Goal: Task Accomplishment & Management: Use online tool/utility

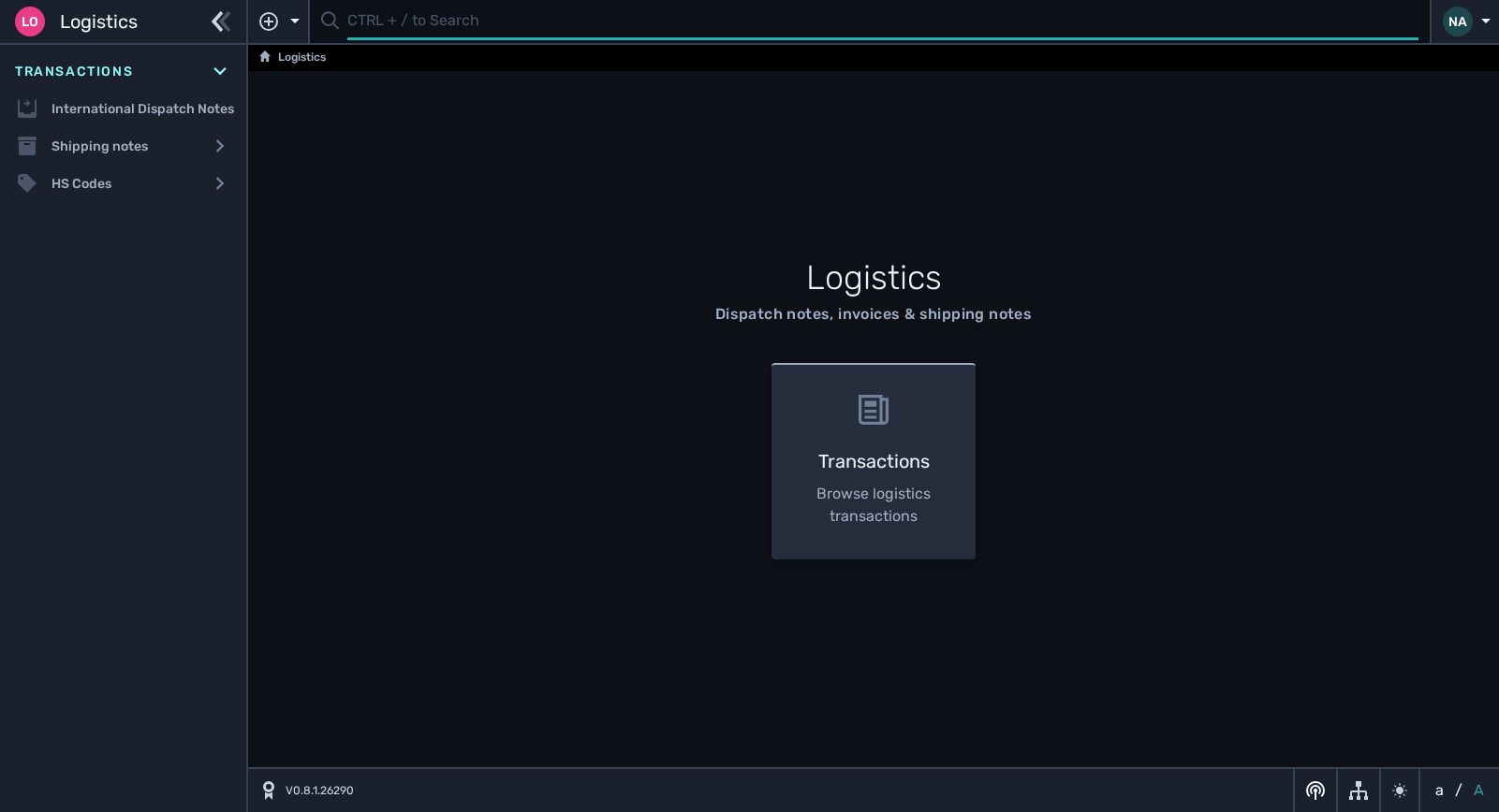
click at [391, 27] on input "text" at bounding box center [882, 22] width 1071 height 37
type input "1105035"
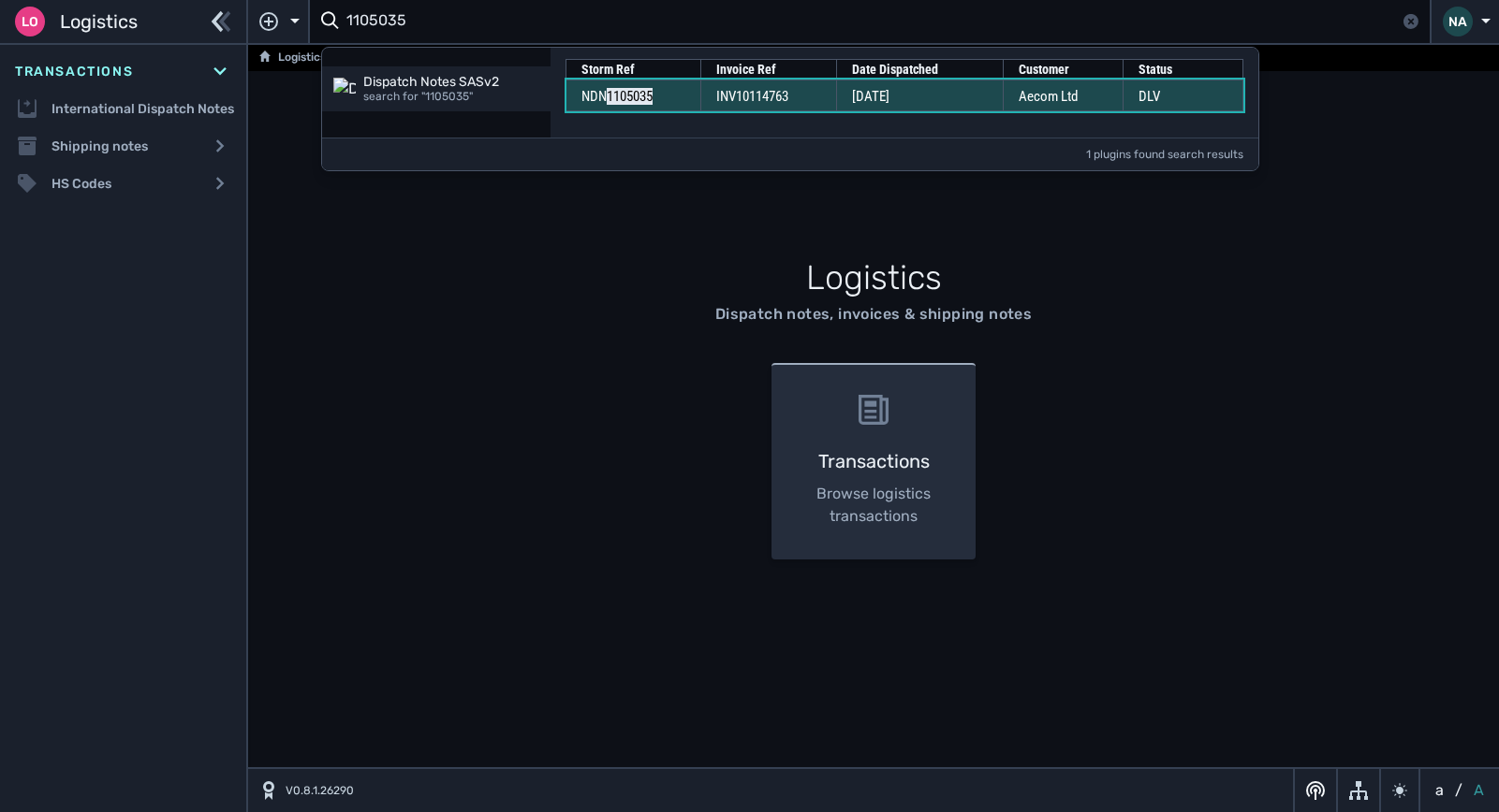
click at [784, 100] on span "INV10114763" at bounding box center [752, 95] width 72 height 17
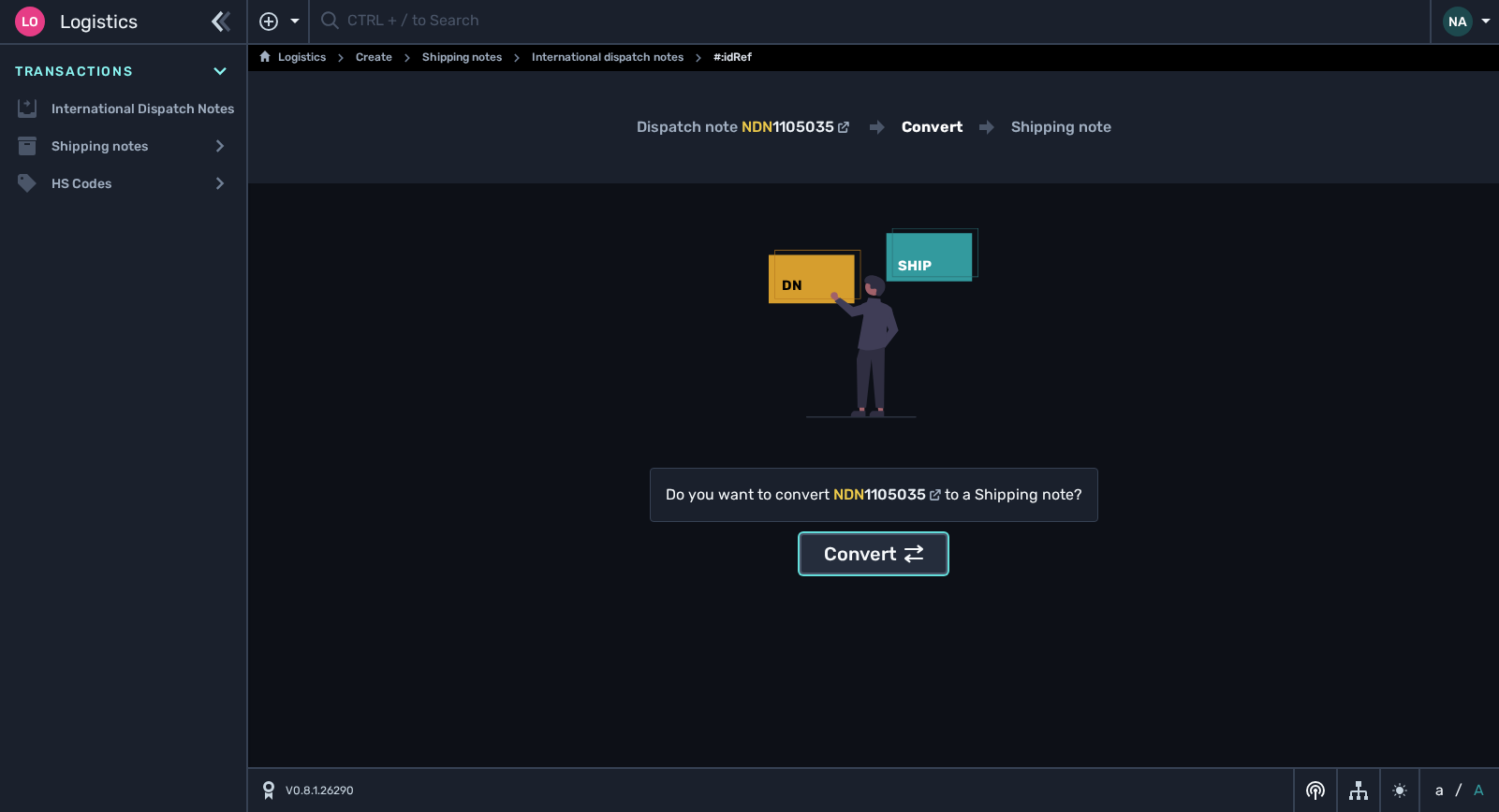
click at [918, 554] on icon at bounding box center [913, 553] width 18 height 18
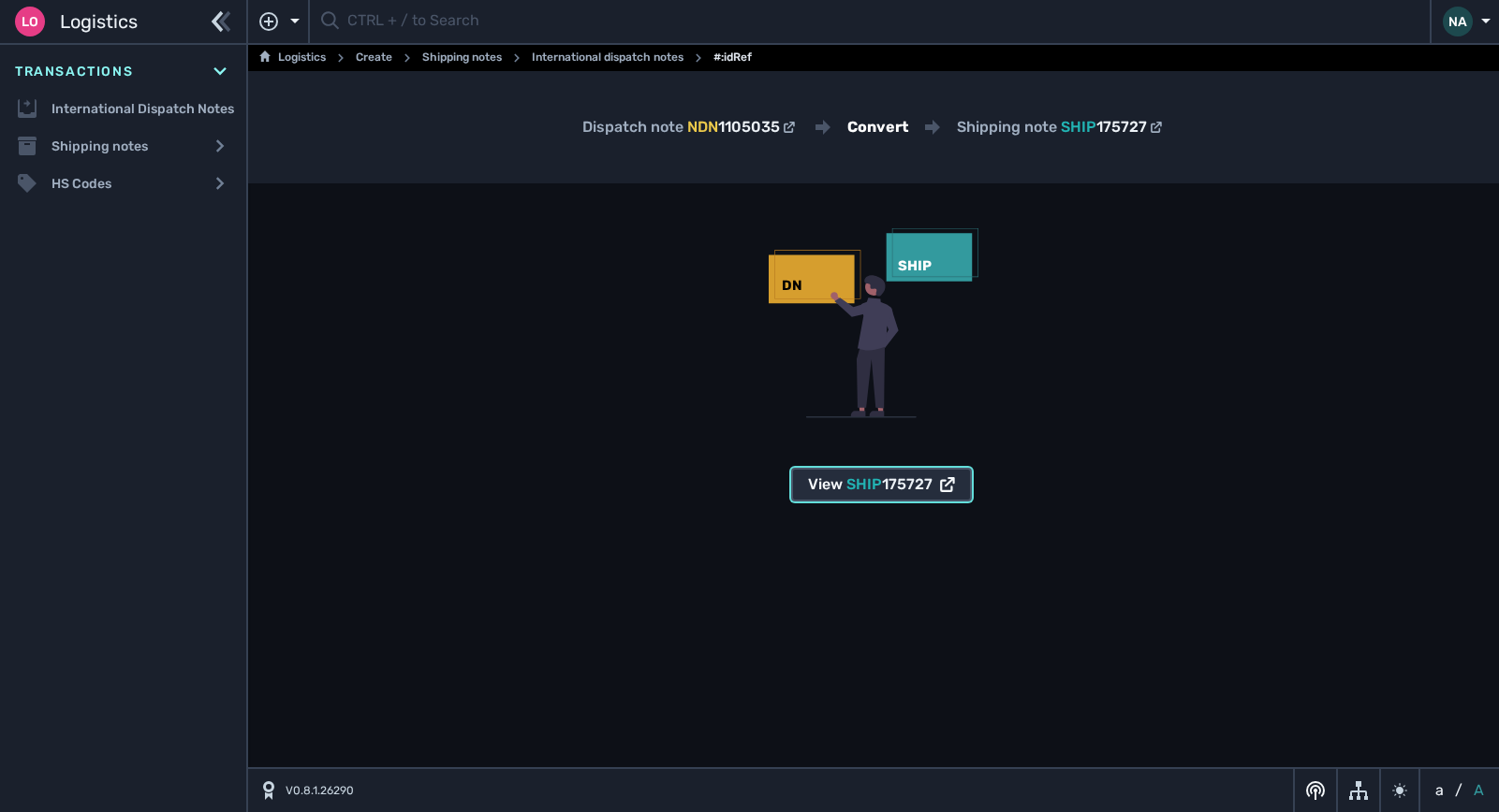
click at [879, 487] on span "SHIP" at bounding box center [864, 484] width 36 height 18
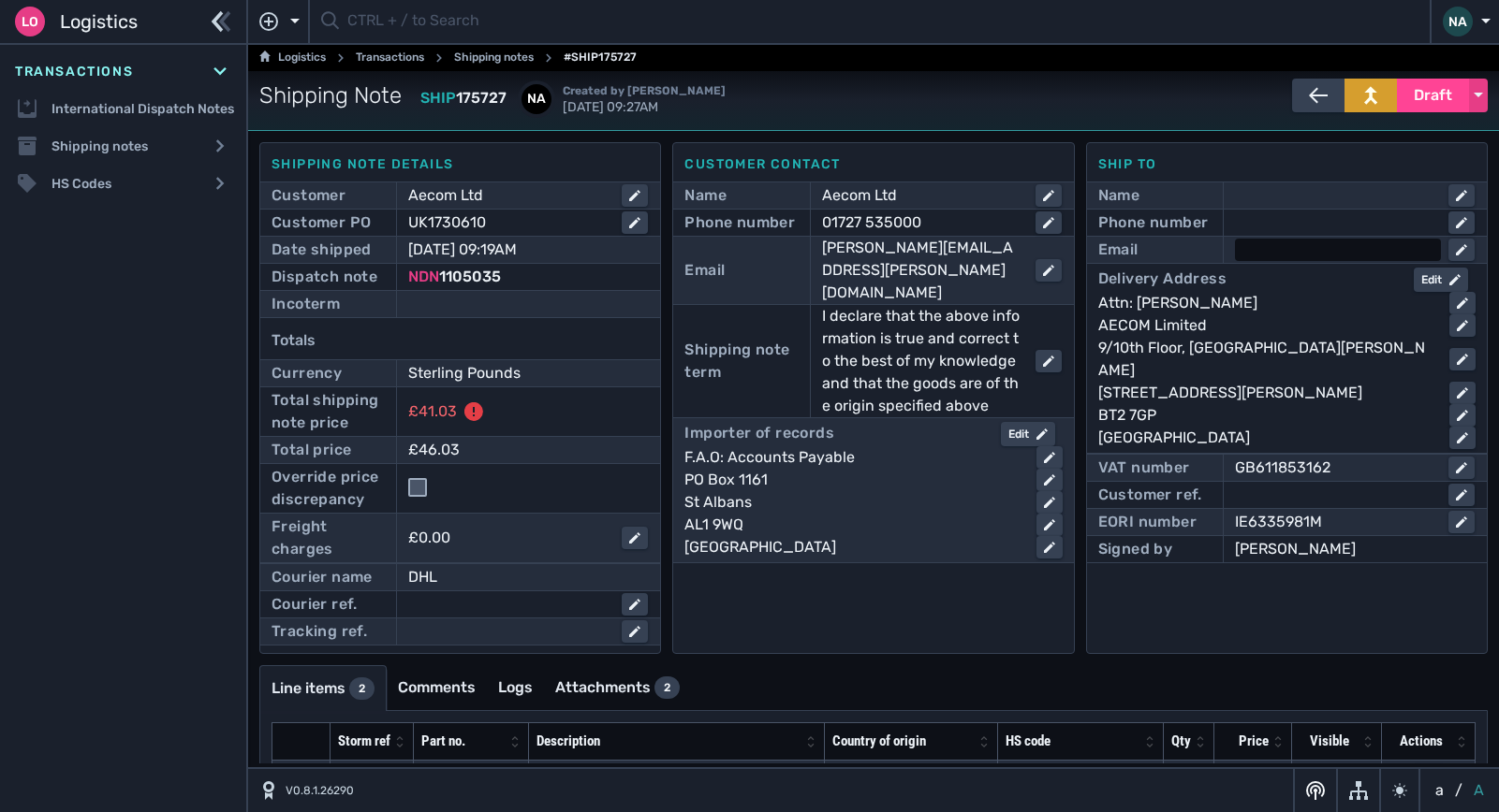
click at [1295, 256] on div at bounding box center [1338, 249] width 206 height 22
type input "david.armstrong@aecom.com"
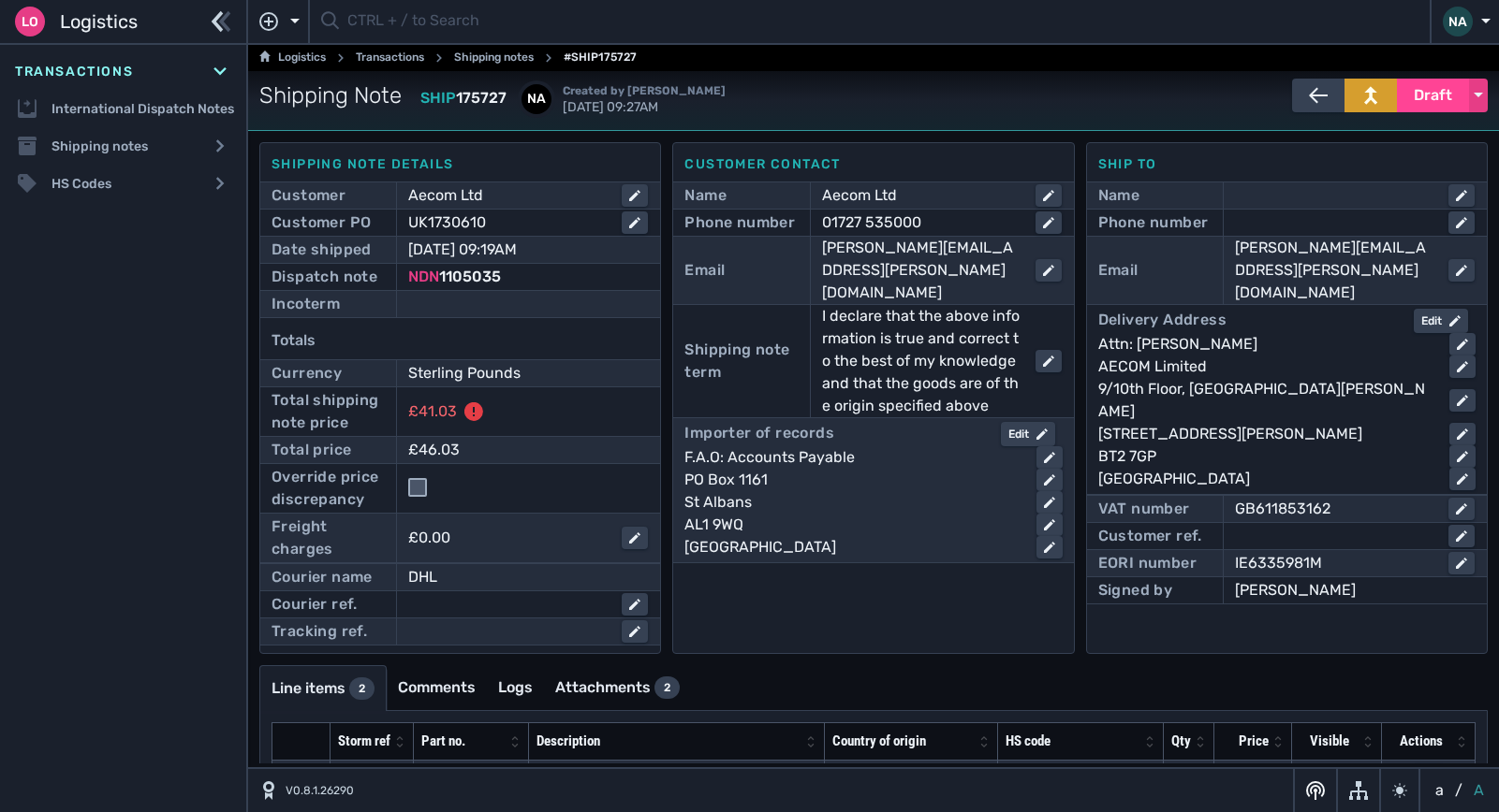
click at [1311, 309] on div "Delivery Address Edit Attn: David Armstrong AECOM Limited 9/10th Floor, The Cla…" at bounding box center [1287, 400] width 377 height 182
click at [1293, 222] on div at bounding box center [1338, 223] width 206 height 22
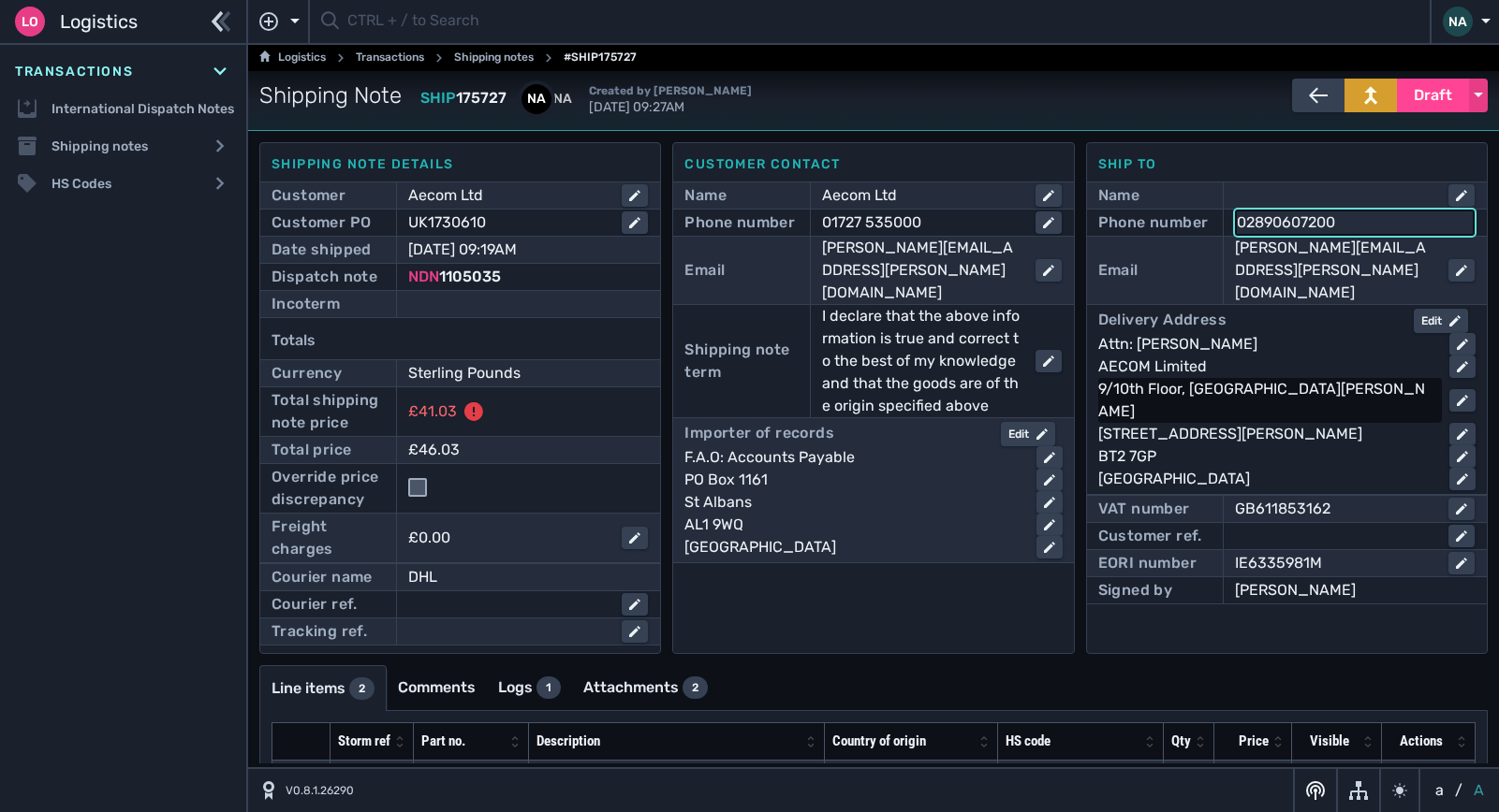
type input "02890607200"
click at [1304, 378] on div "9/10th Floor, The Clarence West Building" at bounding box center [1266, 401] width 336 height 45
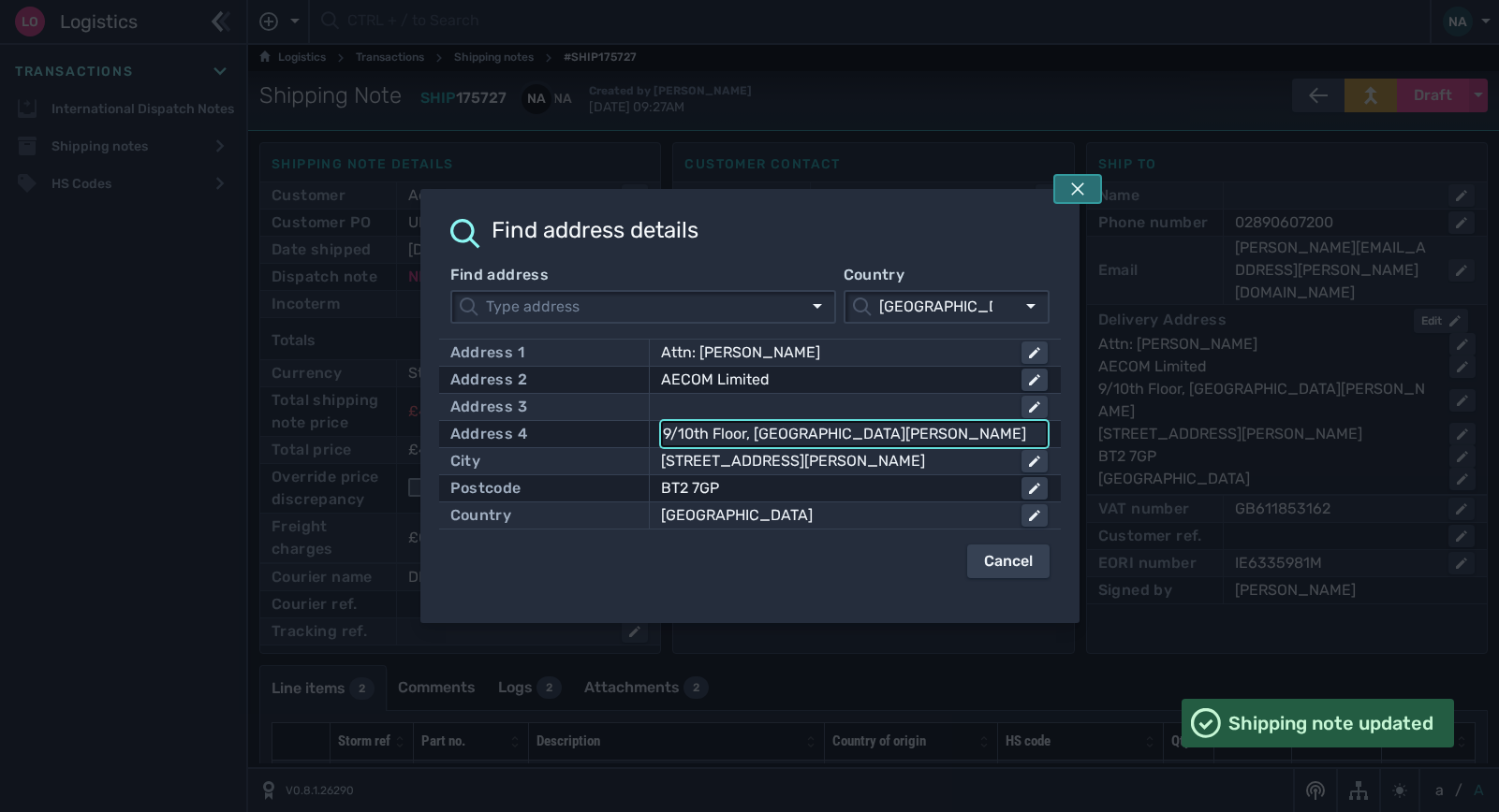
click at [1062, 188] on button at bounding box center [1078, 189] width 49 height 30
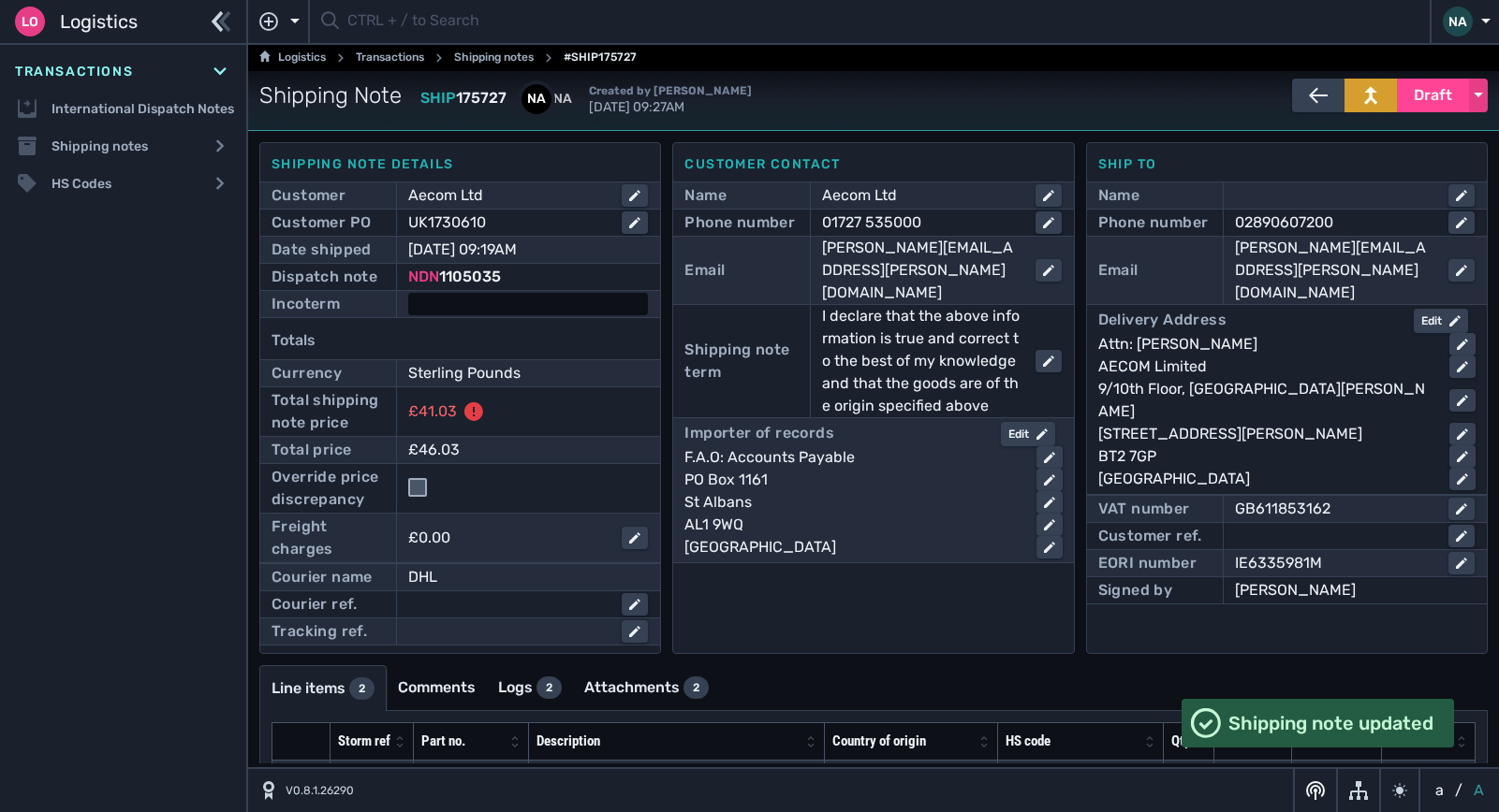
click at [521, 311] on div at bounding box center [528, 303] width 239 height 22
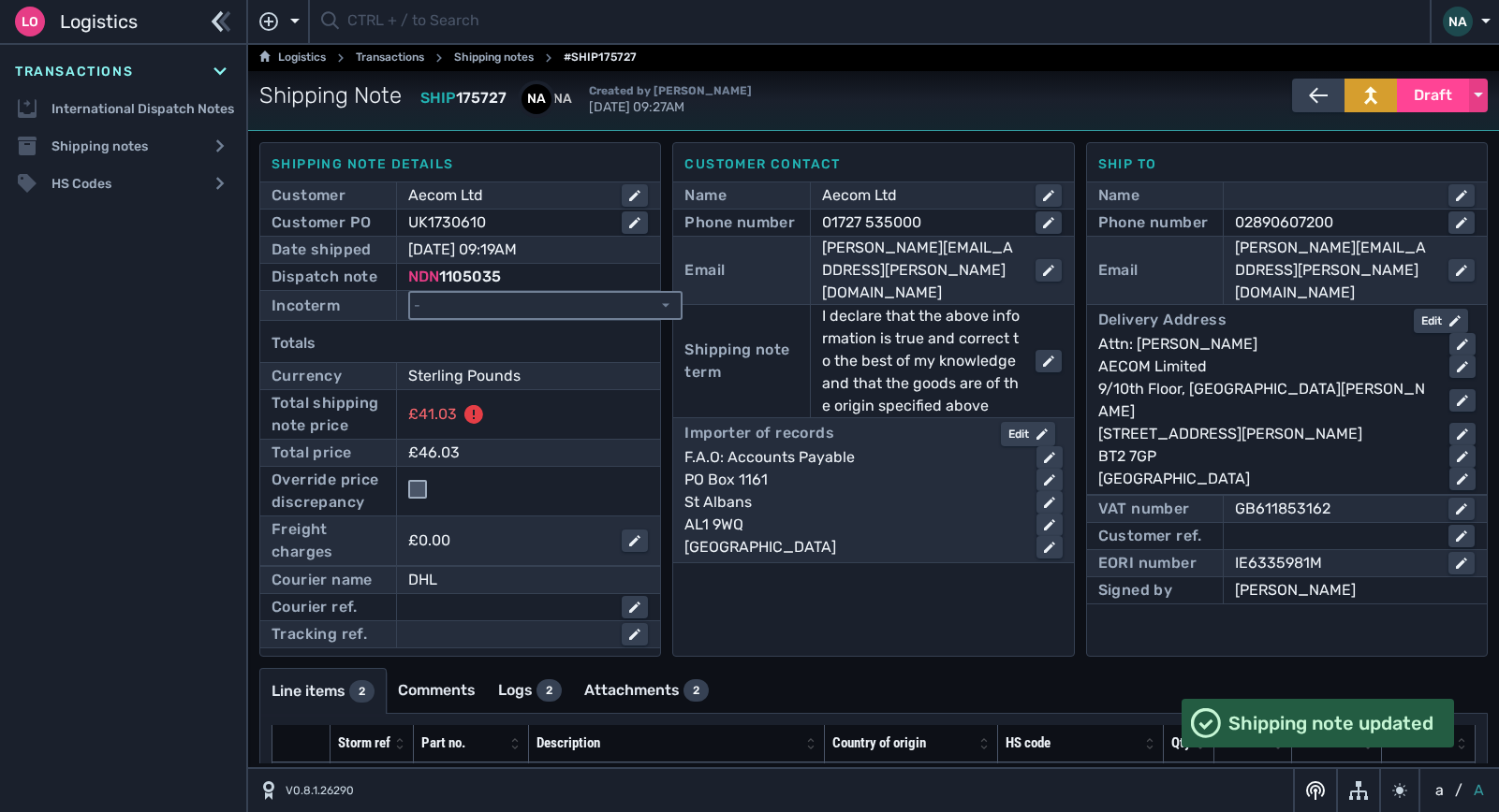
click at [521, 311] on select "- Ex Works - EXW Free Carrier - FCA Carriage Paid To - CPT Carriage Insurance P…" at bounding box center [546, 305] width 270 height 25
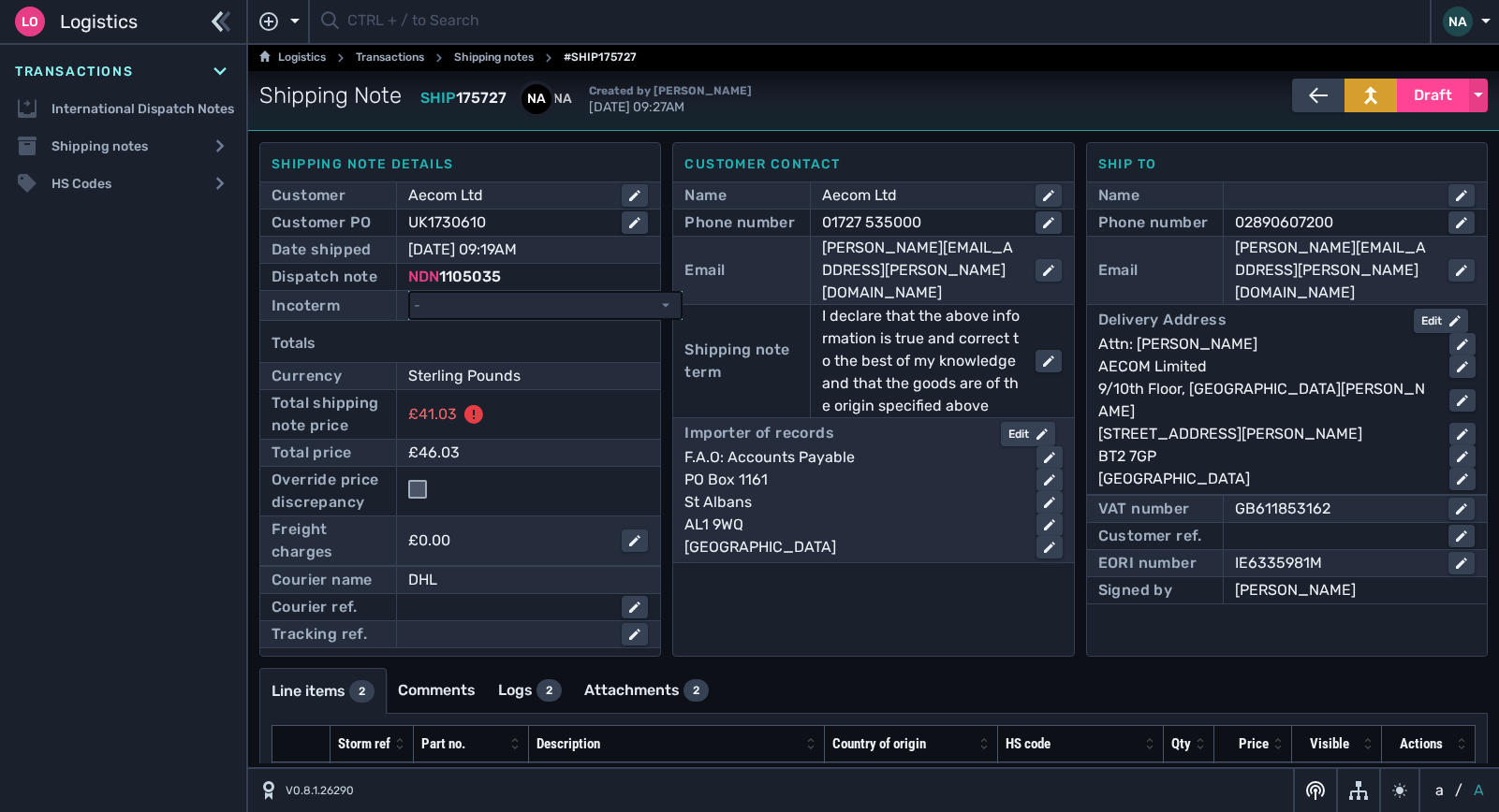
select select "[object Object]"
click at [410, 293] on select "- Ex Works - EXW Free Carrier - FCA Carriage Paid To - CPT Carriage Insurance P…" at bounding box center [546, 305] width 270 height 25
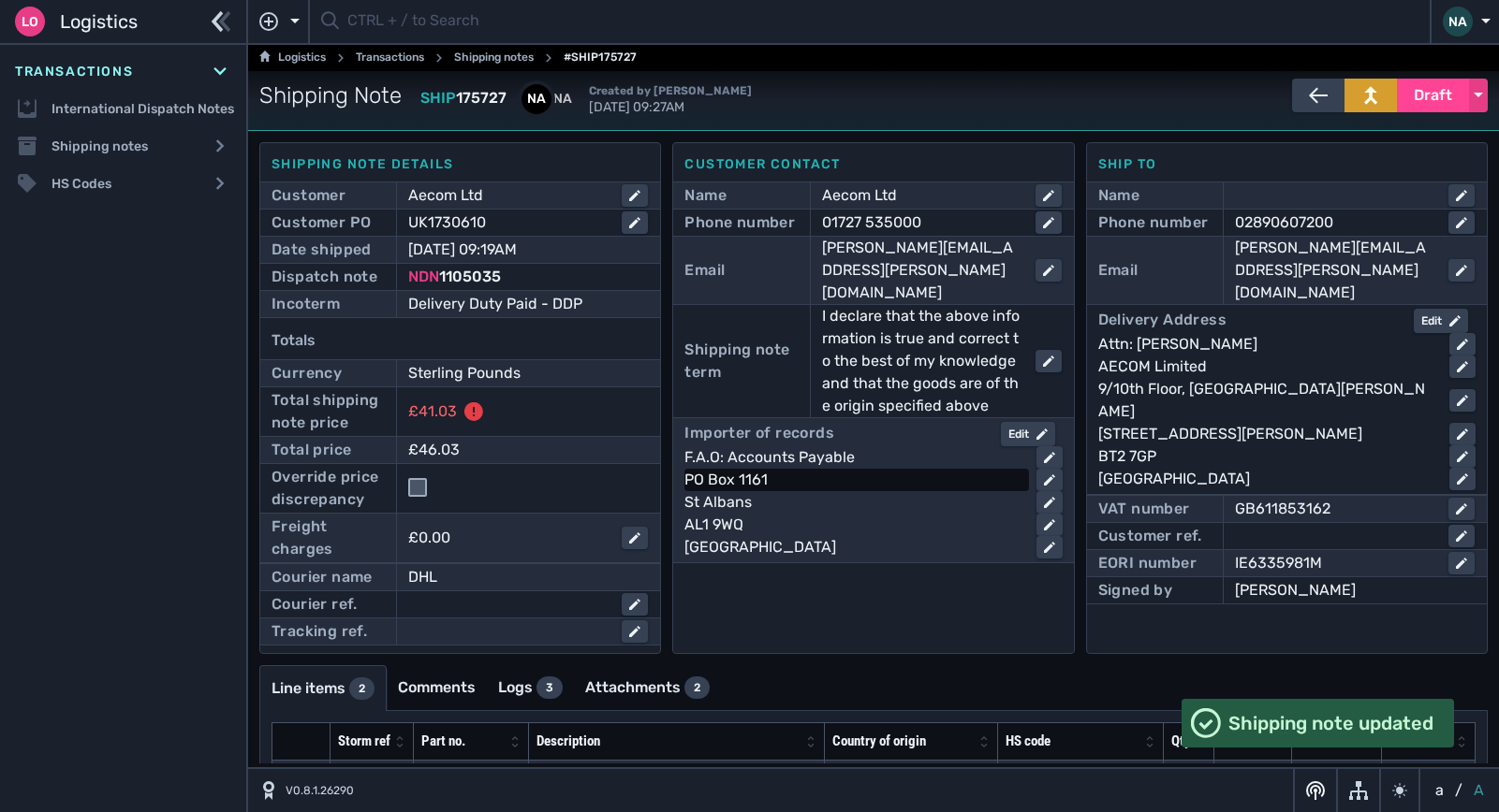
scroll to position [84, 0]
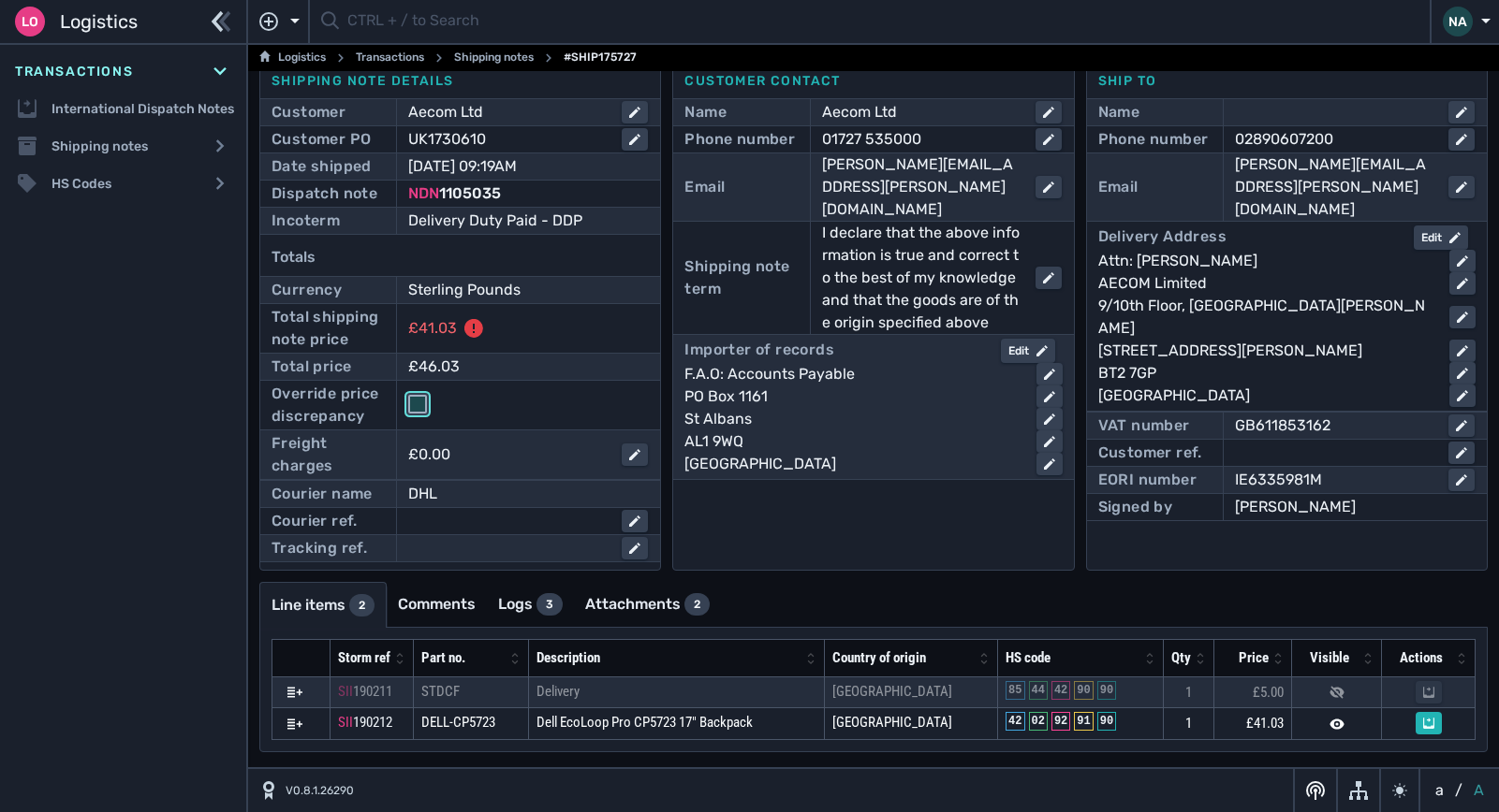
click at [411, 407] on input "checkbox" at bounding box center [417, 404] width 18 height 18
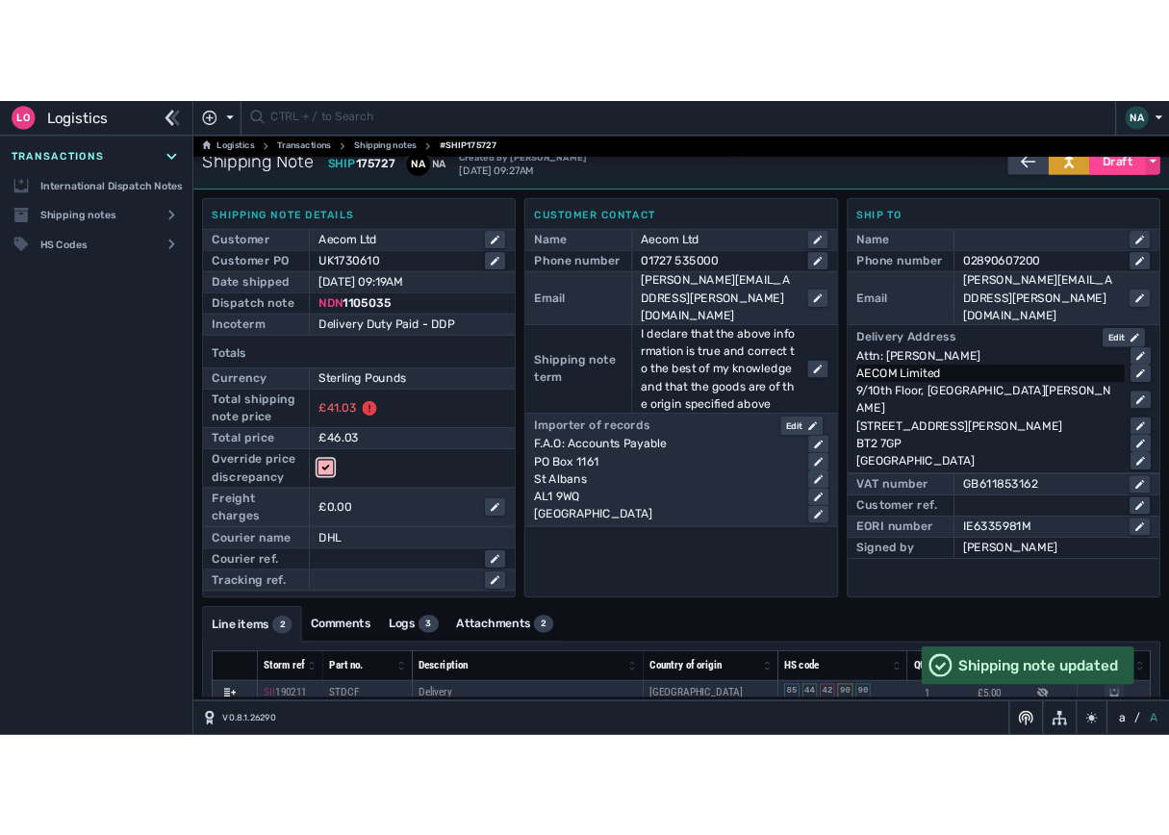
scroll to position [0, 0]
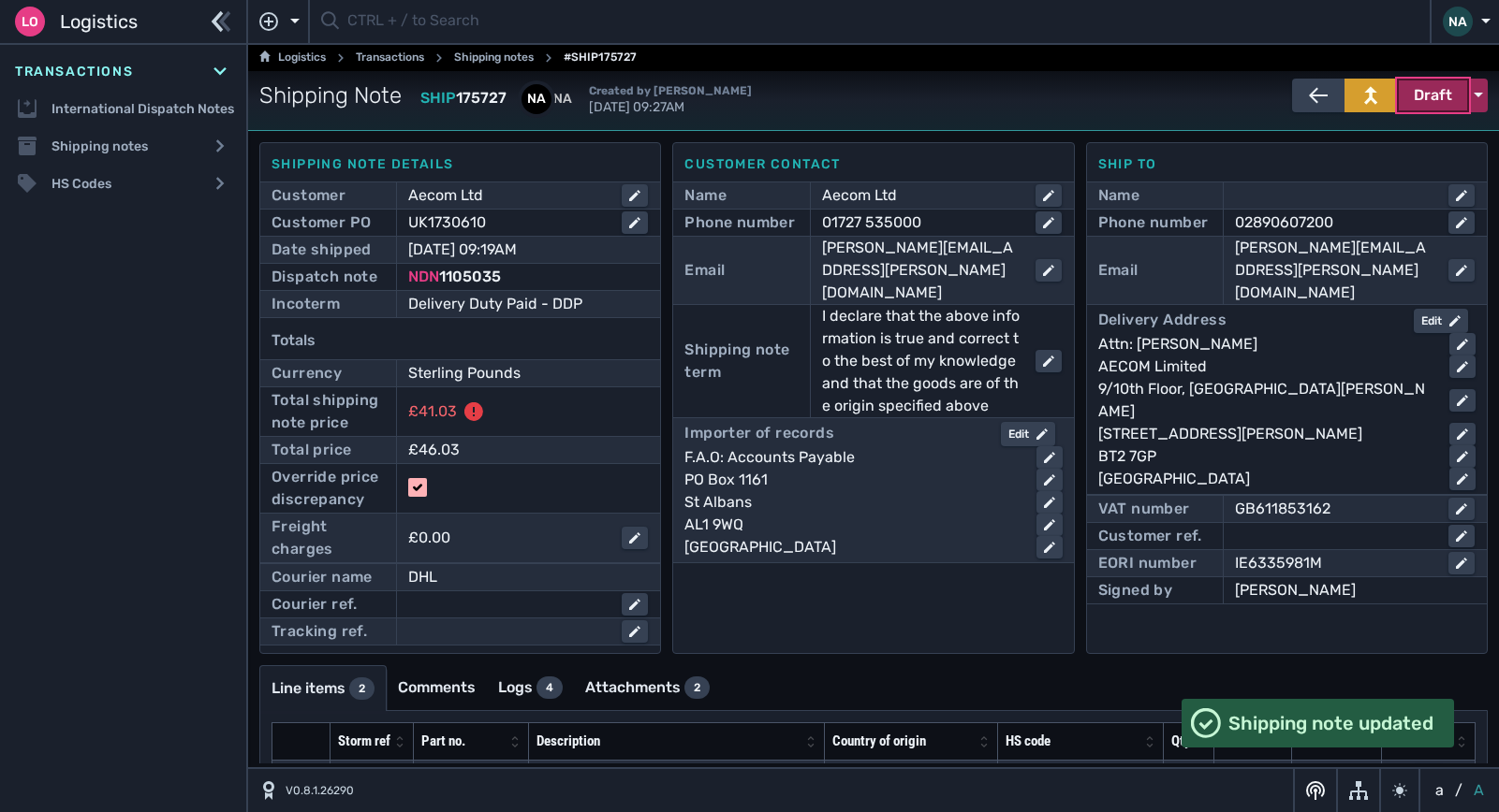
click at [1432, 94] on span "Draft" at bounding box center [1432, 95] width 38 height 22
click at [1359, 137] on div "Dispatched" at bounding box center [1397, 134] width 178 height 37
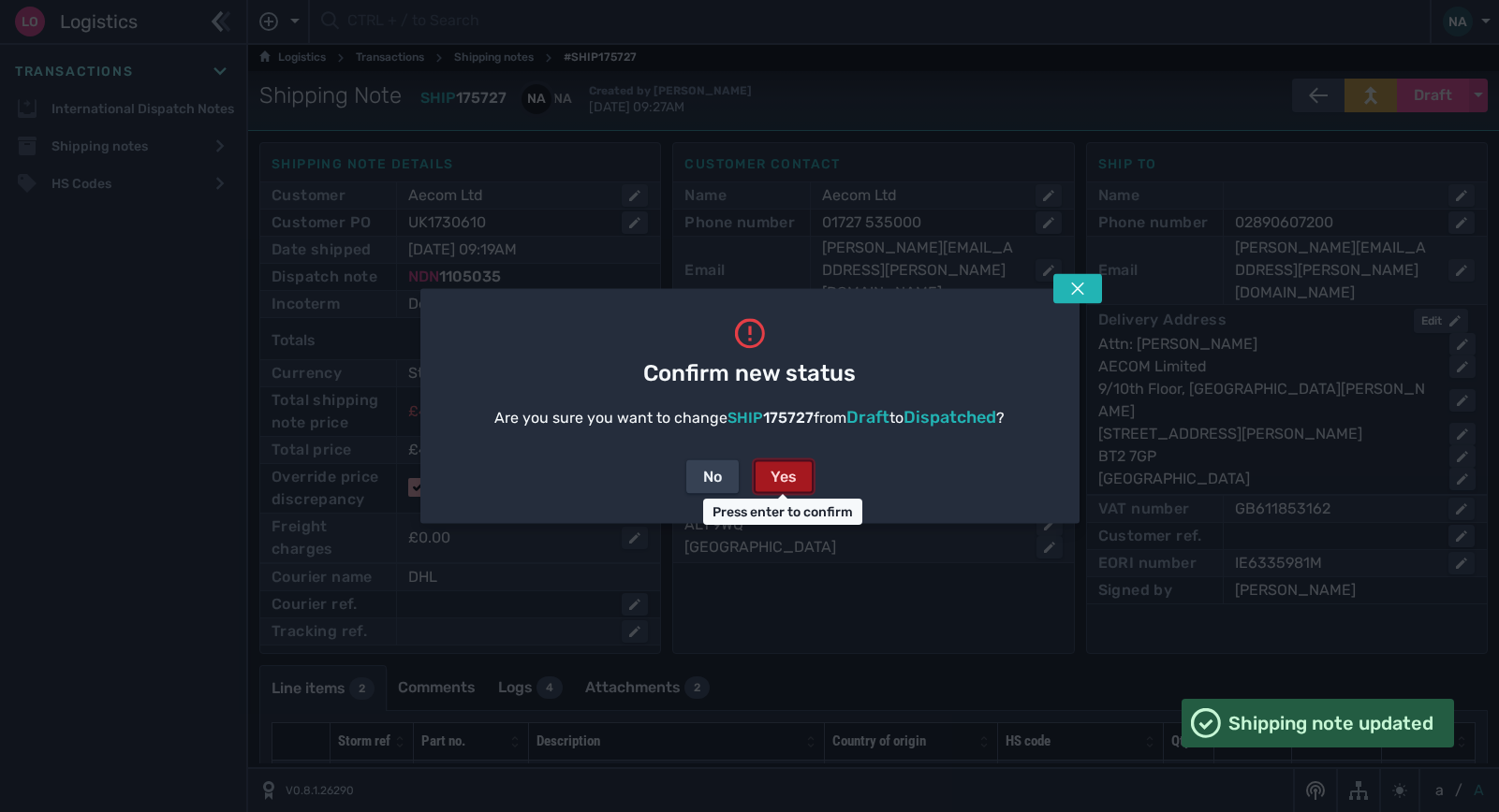
click at [782, 477] on div "Yes" at bounding box center [783, 477] width 26 height 22
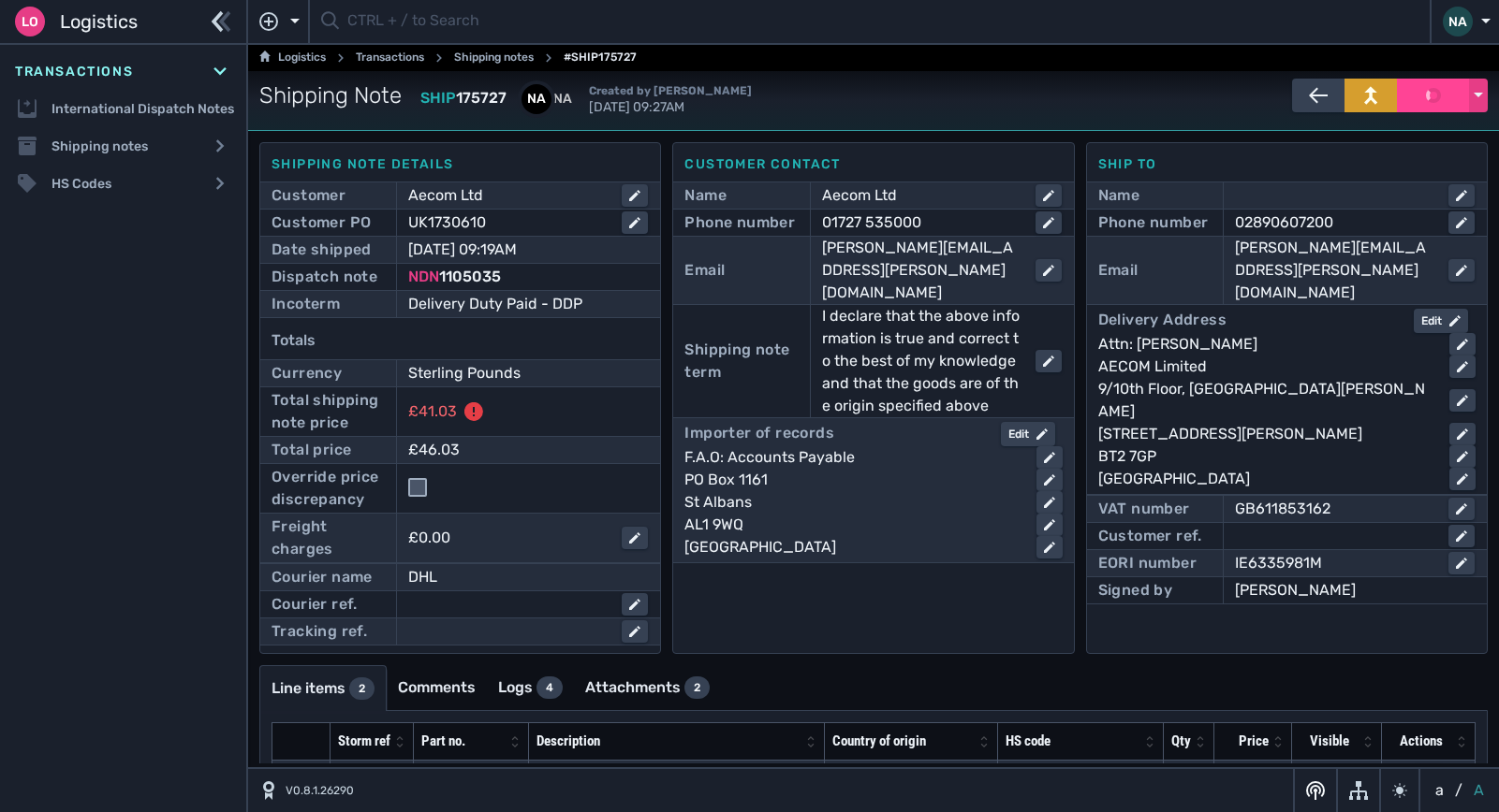
checkbox input "false"
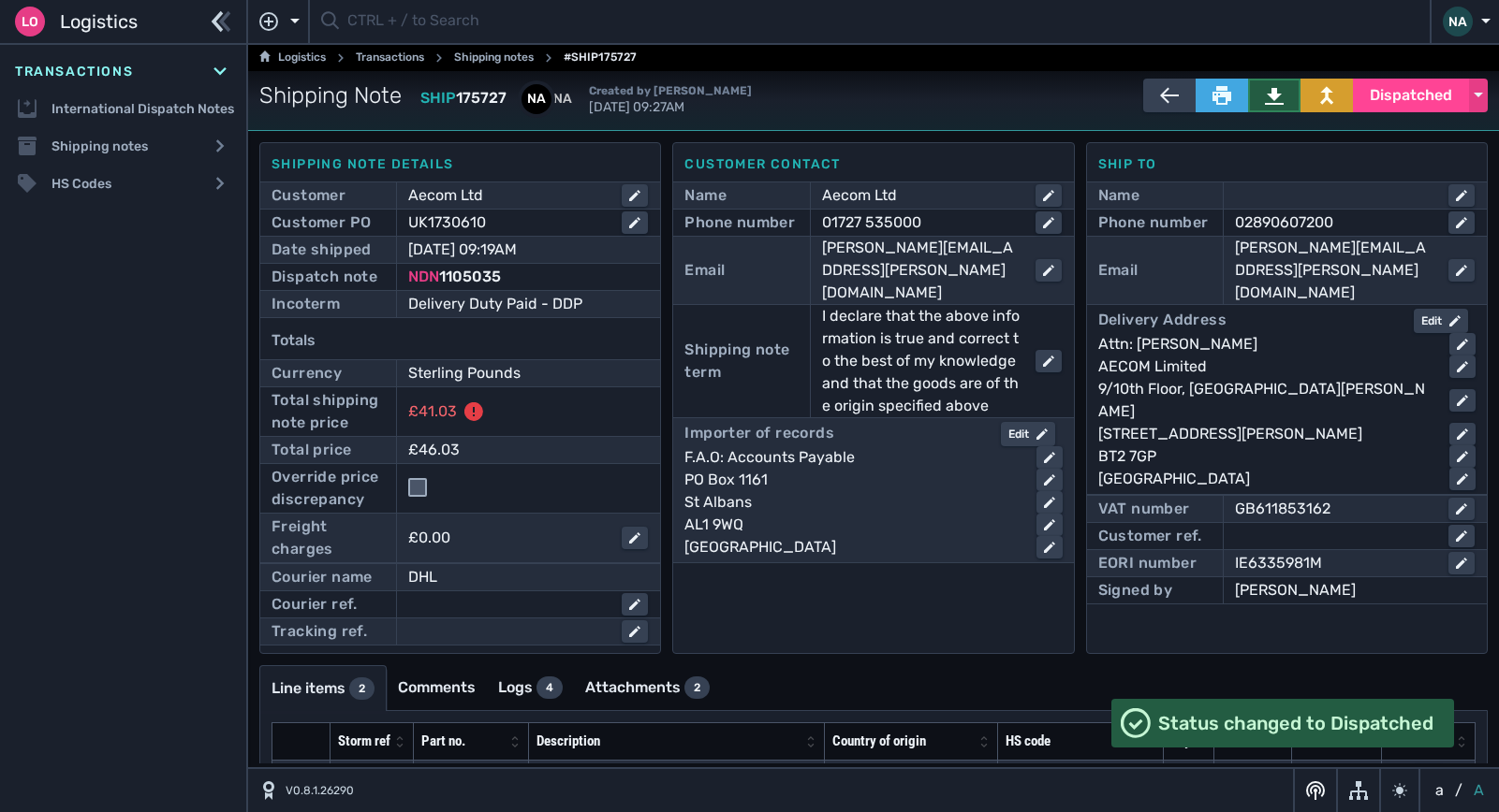
click at [1269, 109] on button at bounding box center [1274, 95] width 53 height 34
